Goal: Communication & Community: Ask a question

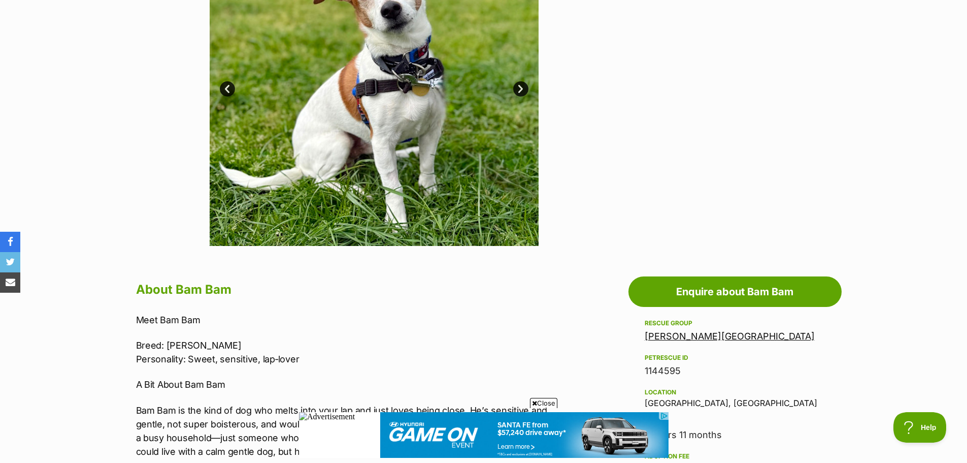
scroll to position [305, 0]
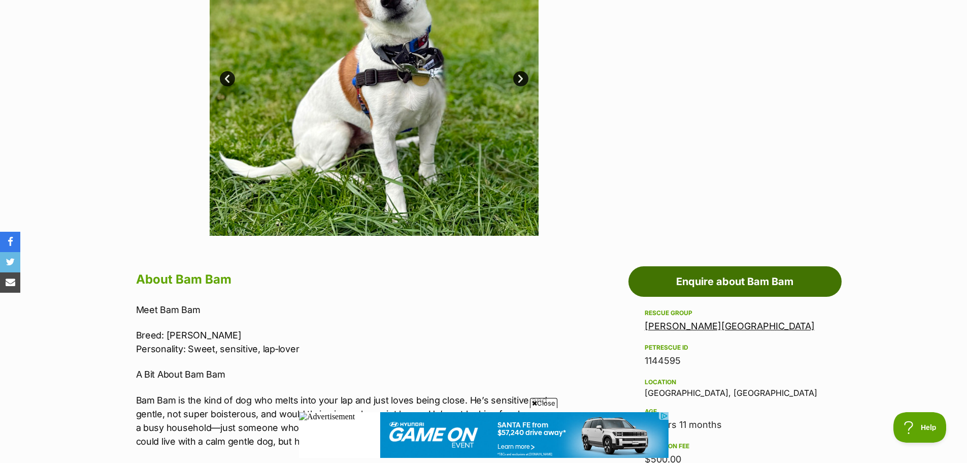
click at [718, 280] on link "Enquire about Bam Bam" at bounding box center [735, 281] width 213 height 30
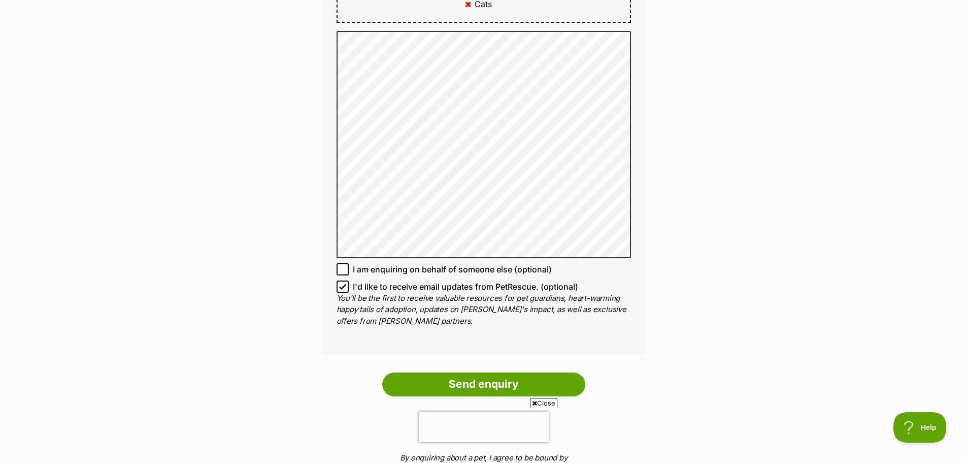
click at [342, 288] on icon at bounding box center [343, 286] width 6 height 5
click at [342, 288] on input "I'd like to receive email updates from PetRescue. (optional)" at bounding box center [343, 286] width 12 height 12
checkbox input "false"
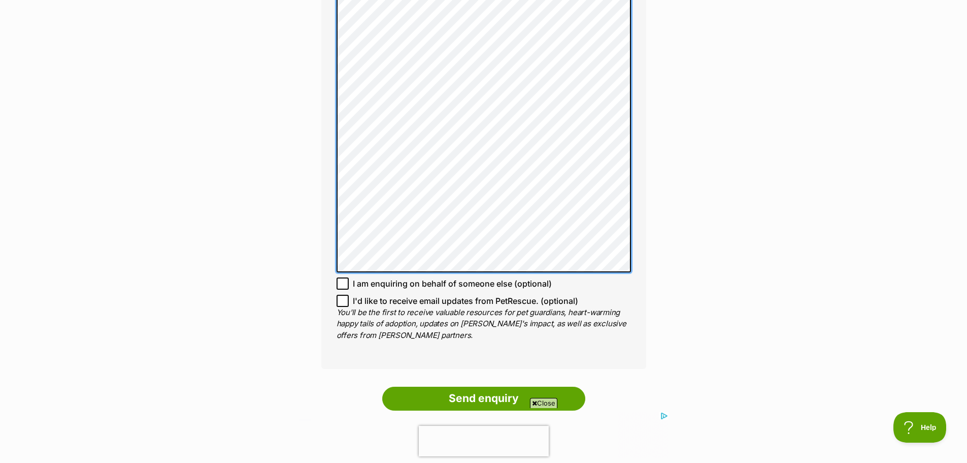
scroll to position [863, 0]
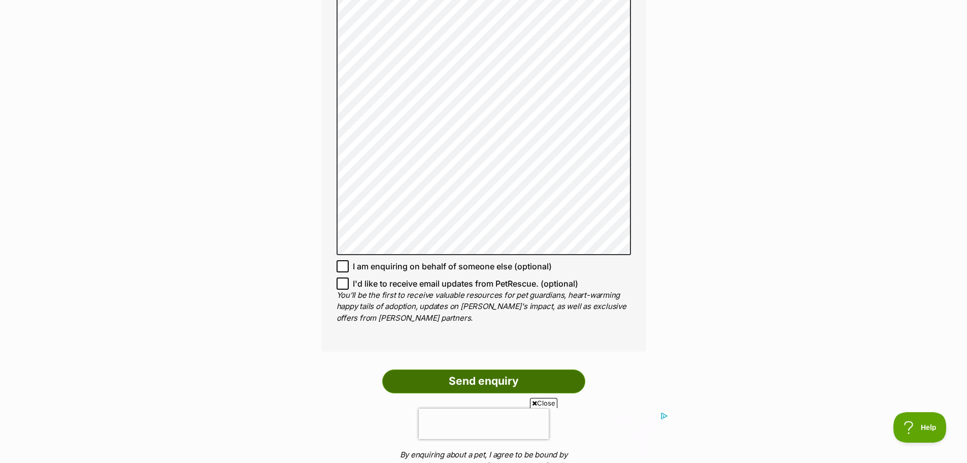
click at [469, 377] on input "Send enquiry" at bounding box center [483, 380] width 203 height 23
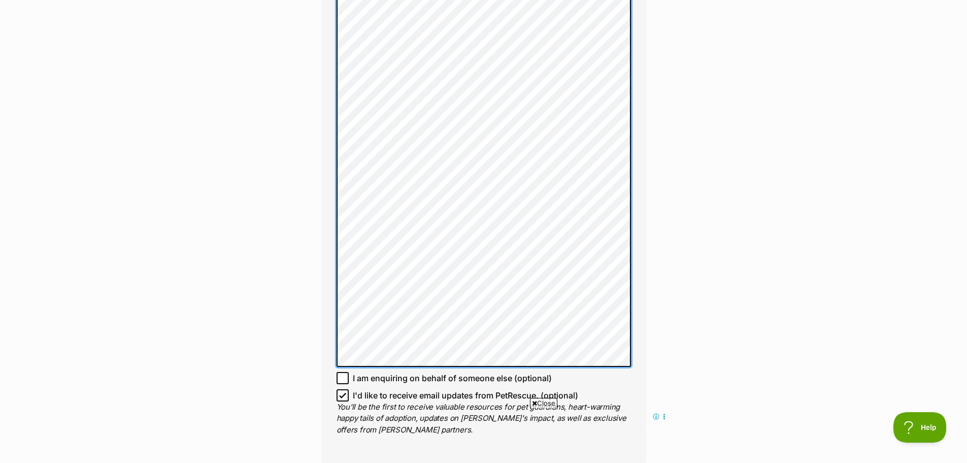
scroll to position [811, 0]
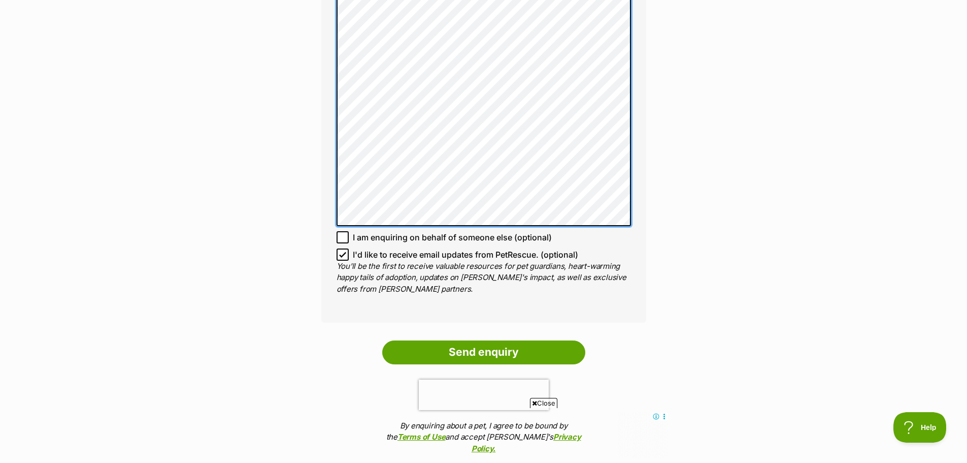
scroll to position [1065, 0]
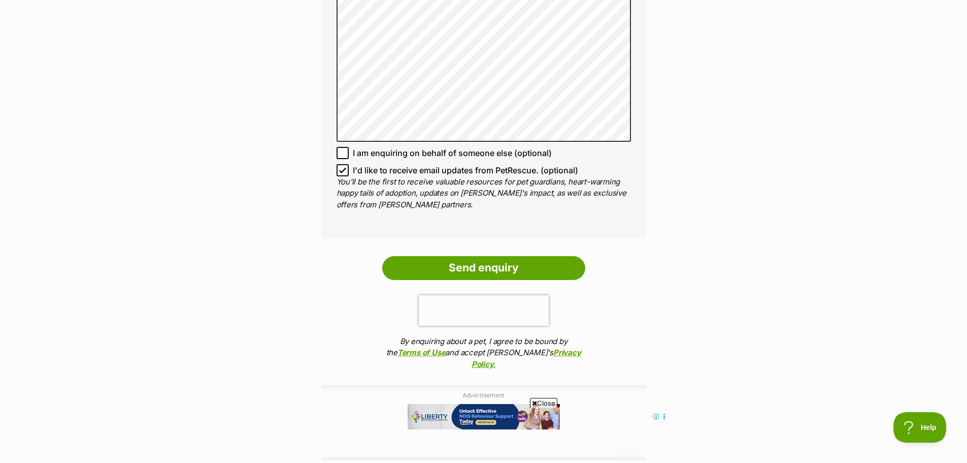
click at [340, 172] on icon at bounding box center [342, 170] width 7 height 7
click at [340, 172] on input "I'd like to receive email updates from PetRescue. (optional)" at bounding box center [343, 170] width 12 height 12
checkbox input "false"
click at [464, 271] on input "Send enquiry" at bounding box center [483, 267] width 203 height 23
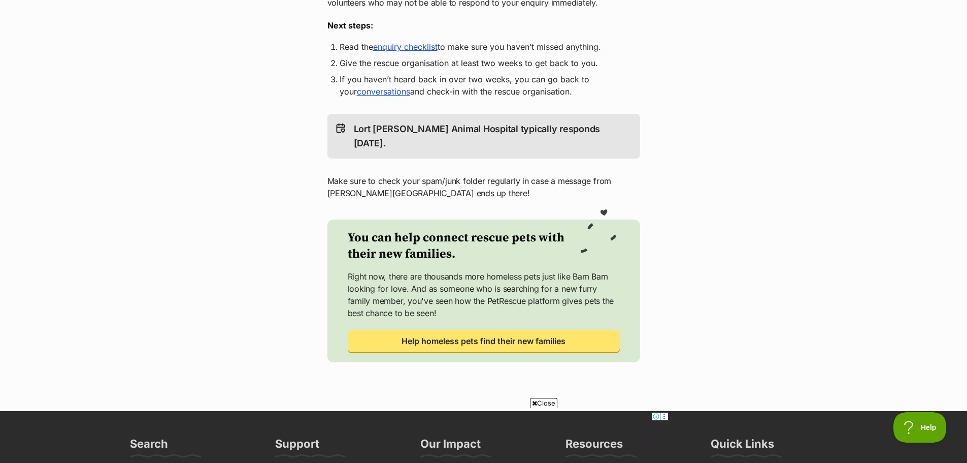
scroll to position [254, 0]
